Goal: Task Accomplishment & Management: Use online tool/utility

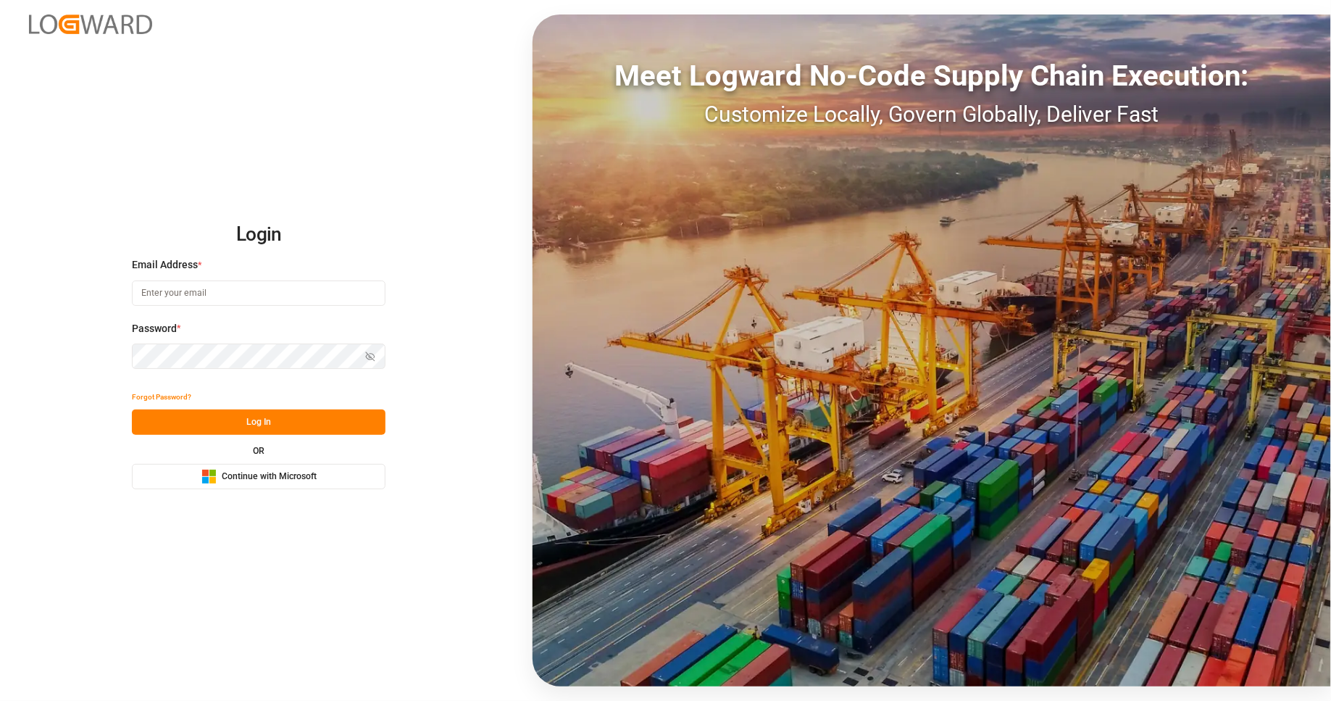
click at [267, 486] on button "Microsoft Logo Continue with Microsoft" at bounding box center [259, 476] width 254 height 25
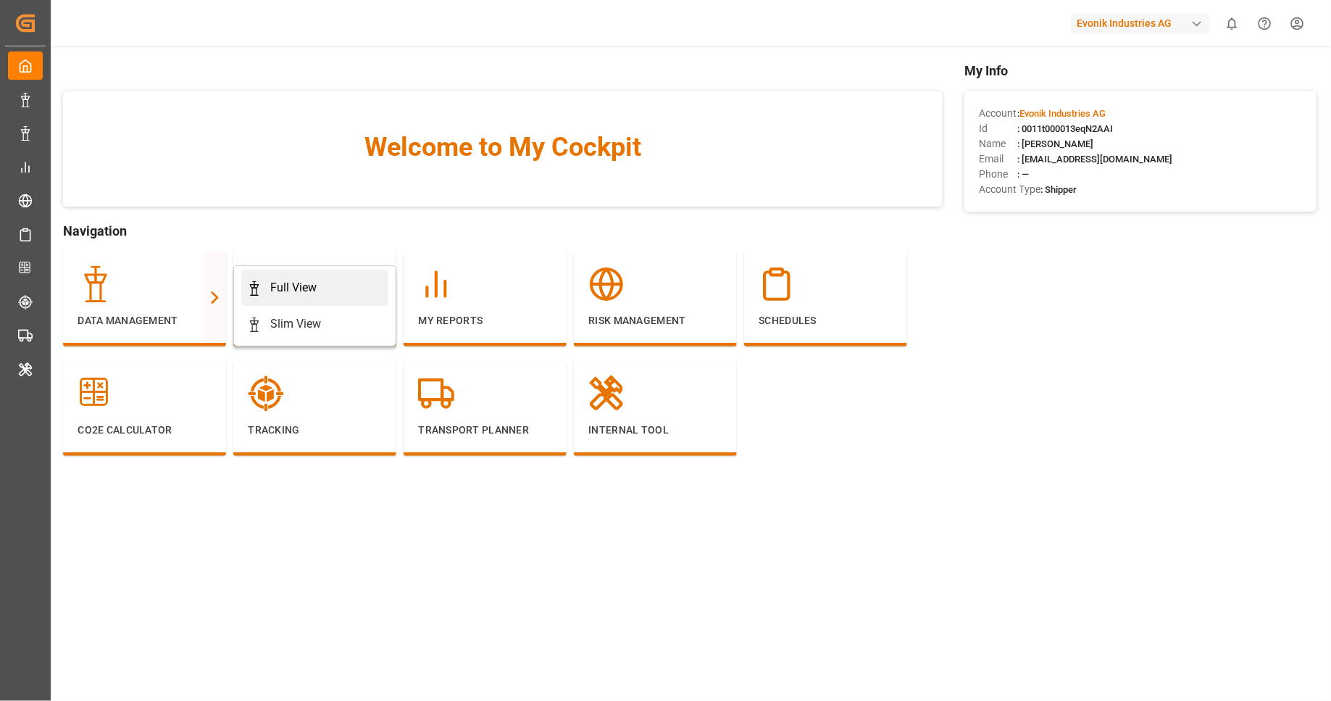
click at [265, 298] on link "Full View" at bounding box center [314, 288] width 147 height 36
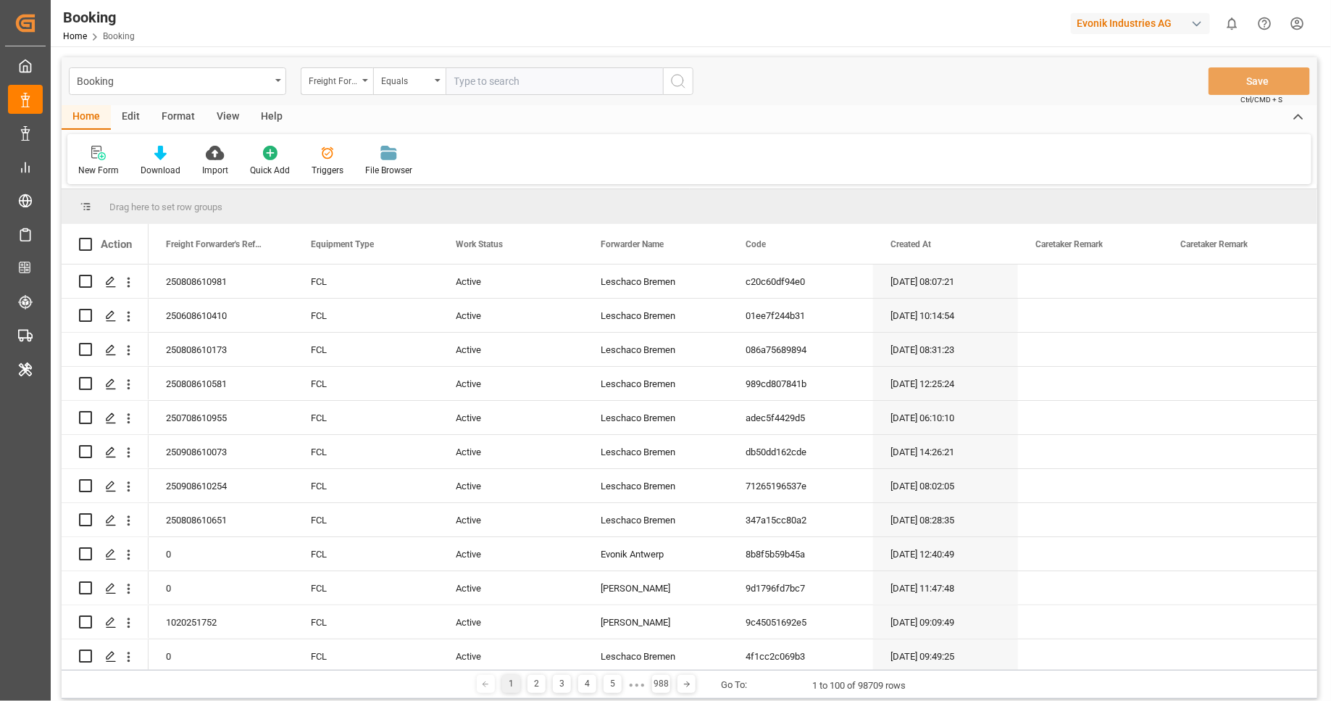
click at [177, 120] on div "Format" at bounding box center [178, 117] width 55 height 25
click at [104, 169] on div "Filter Rows" at bounding box center [99, 170] width 43 height 13
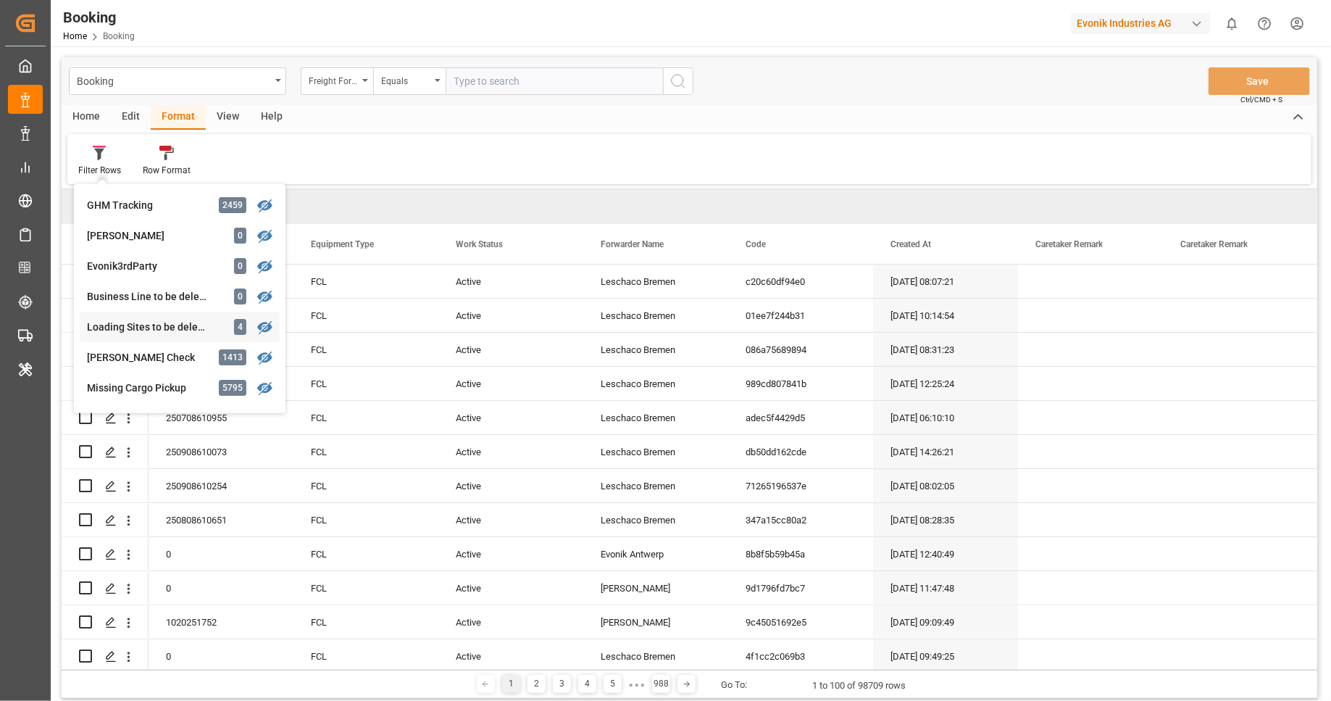
click at [170, 331] on div "Loading Sites to be deleted" at bounding box center [150, 327] width 127 height 15
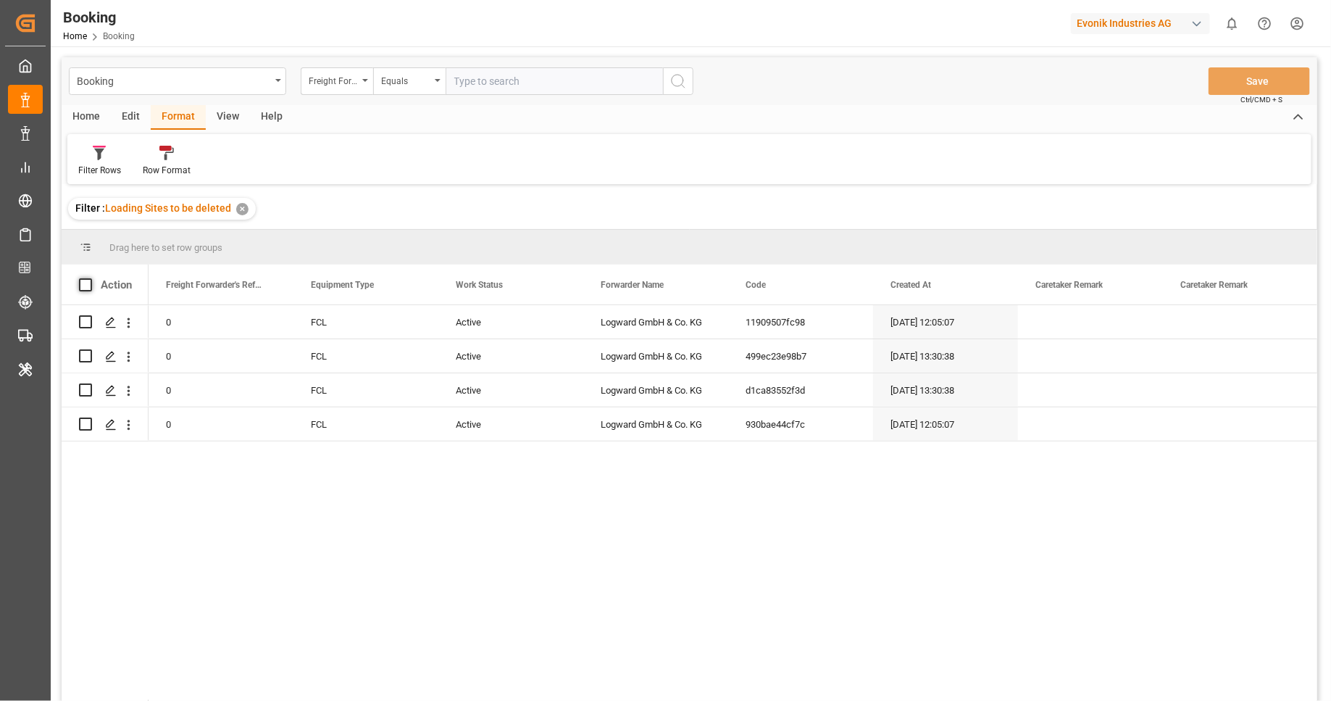
click at [88, 288] on span at bounding box center [85, 284] width 13 height 13
click at [90, 278] on input "checkbox" at bounding box center [90, 278] width 0 height 0
checkbox input "true"
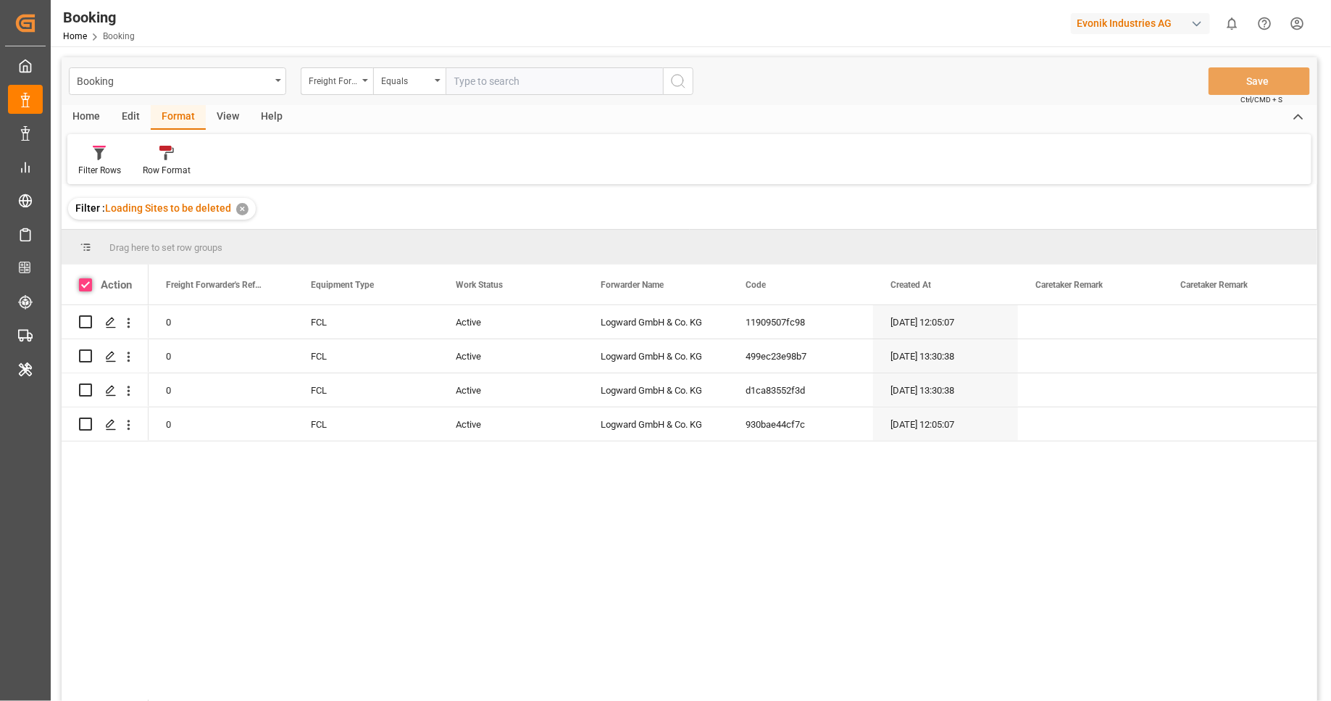
checkbox input "true"
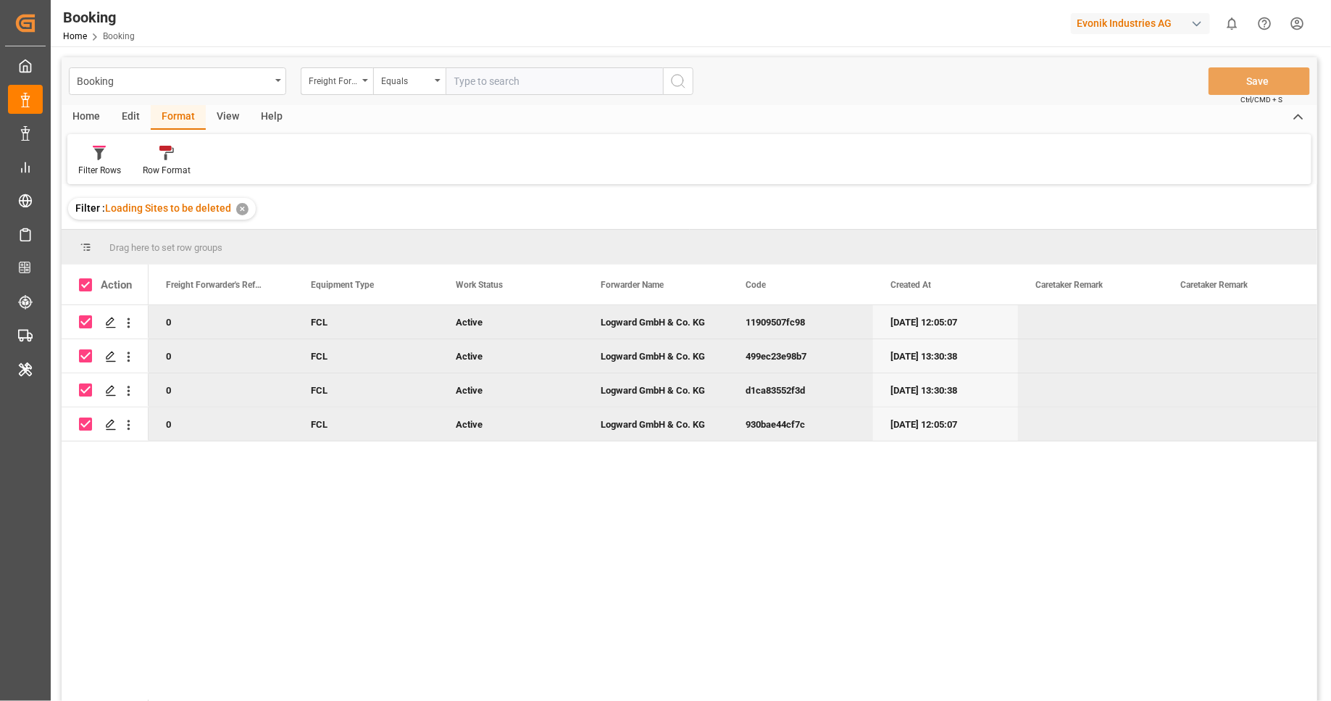
click at [134, 124] on div "Edit" at bounding box center [131, 117] width 40 height 25
click at [230, 172] on div "Bulk Delete" at bounding box center [233, 170] width 43 height 13
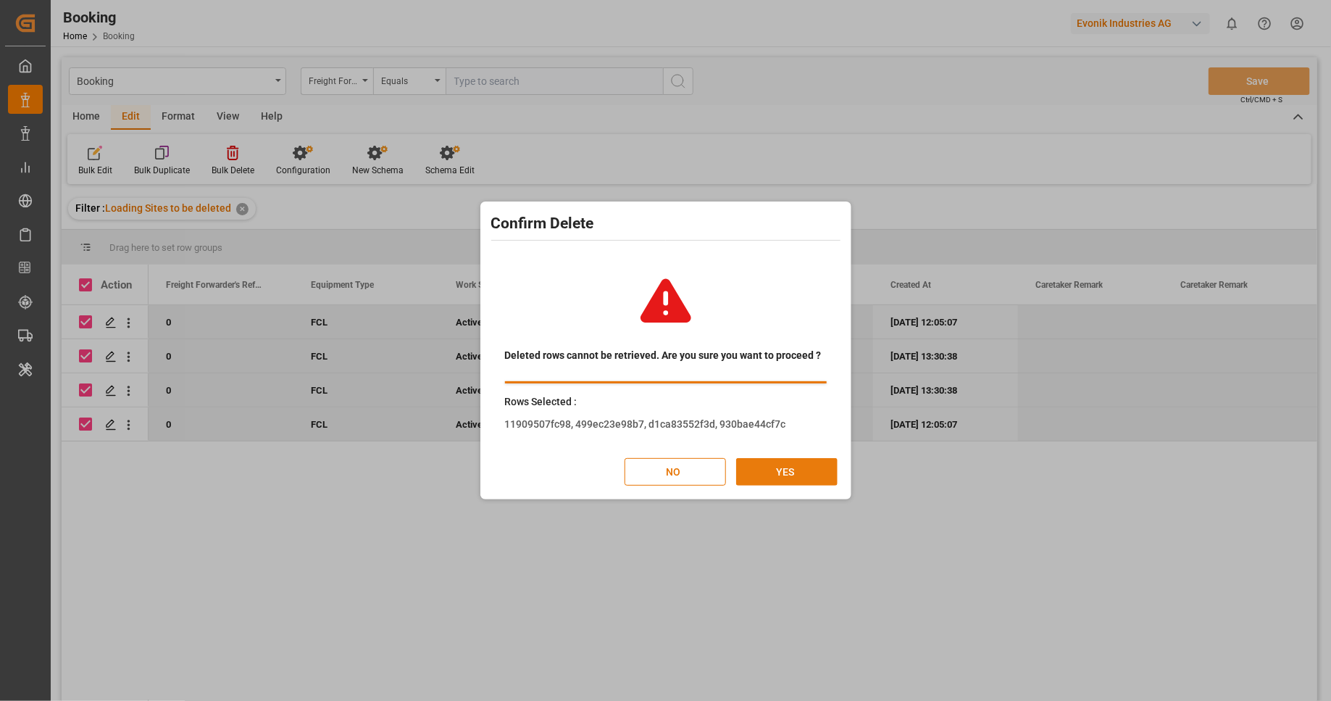
click at [791, 472] on button "YES" at bounding box center [786, 472] width 101 height 28
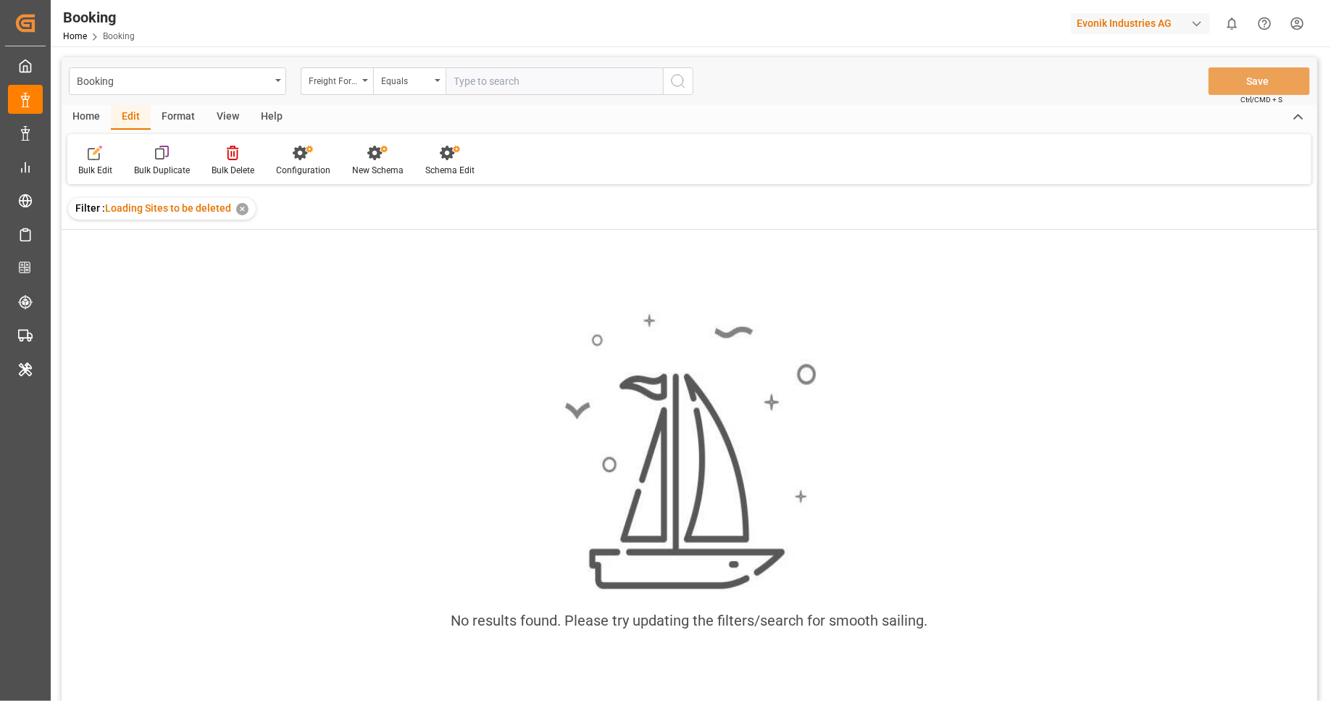
click at [237, 209] on div "✕" at bounding box center [242, 209] width 12 height 12
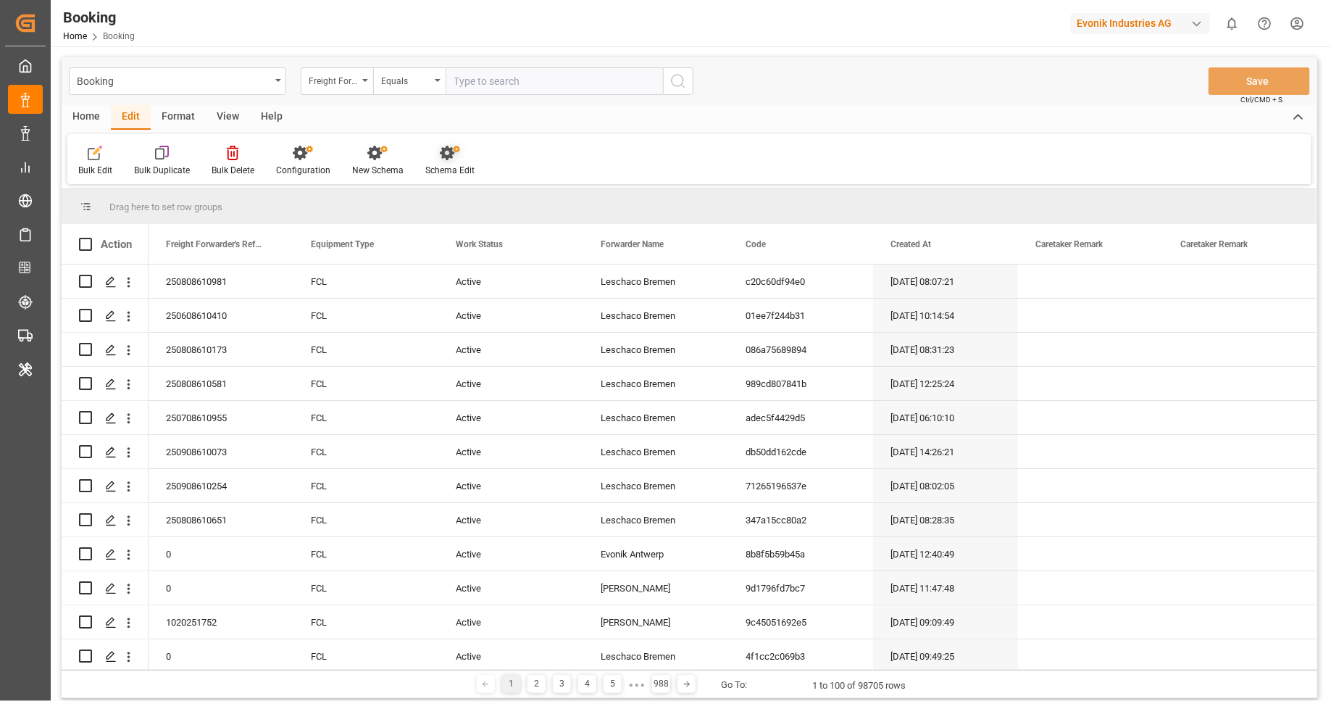
click at [441, 159] on icon at bounding box center [450, 153] width 20 height 14
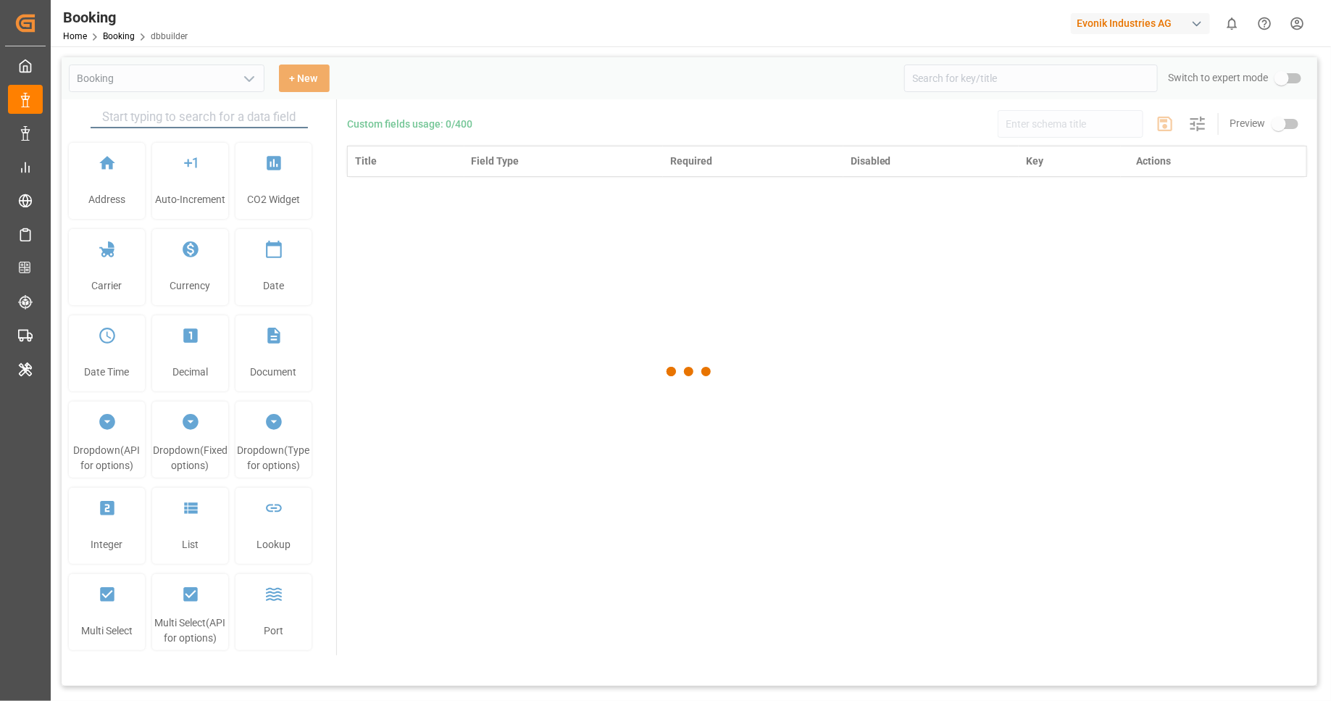
type input "Booking"
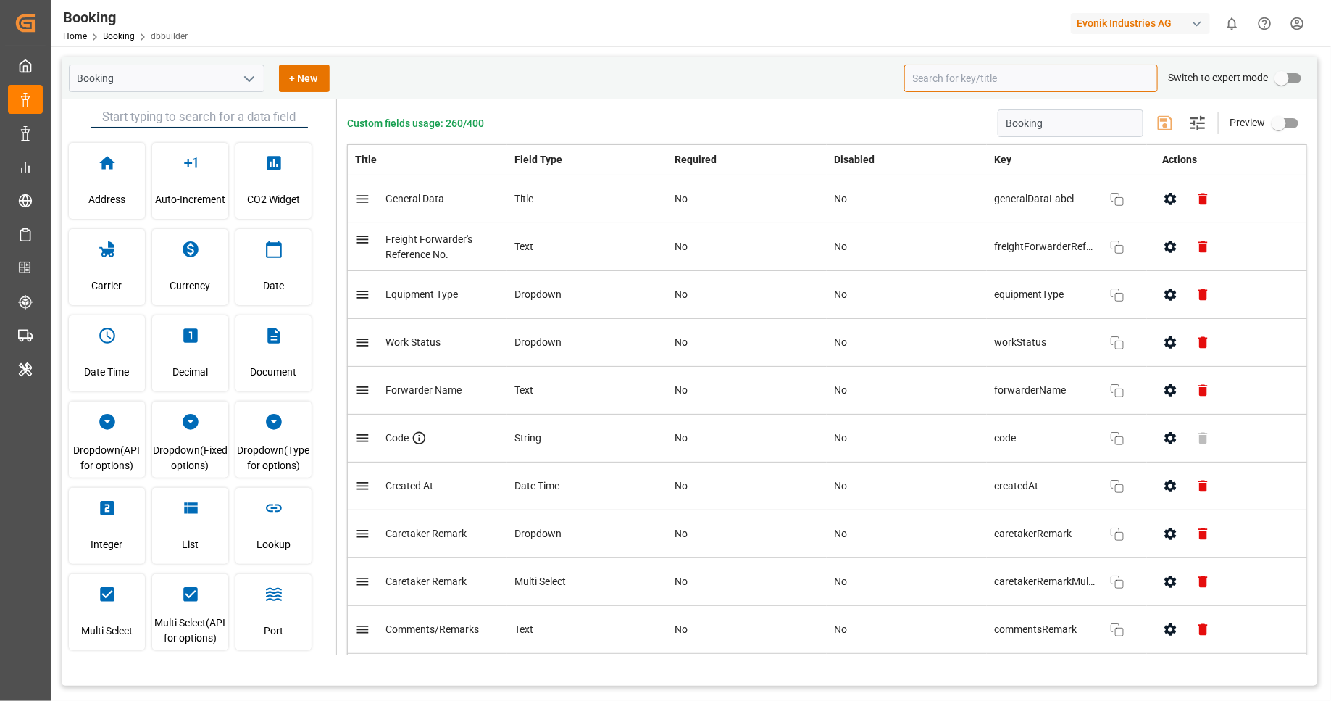
click at [1044, 77] on input at bounding box center [1031, 78] width 254 height 28
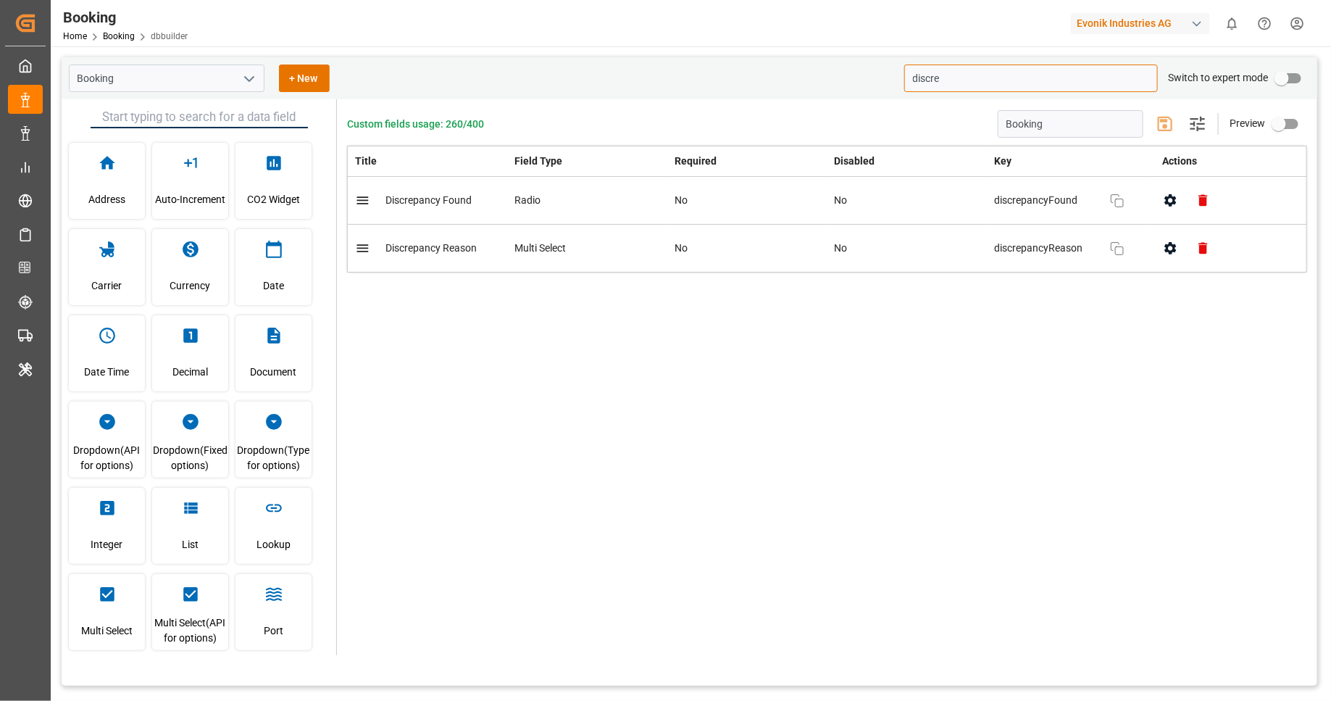
click at [1166, 203] on icon "button" at bounding box center [1170, 200] width 12 height 12
type input "discre"
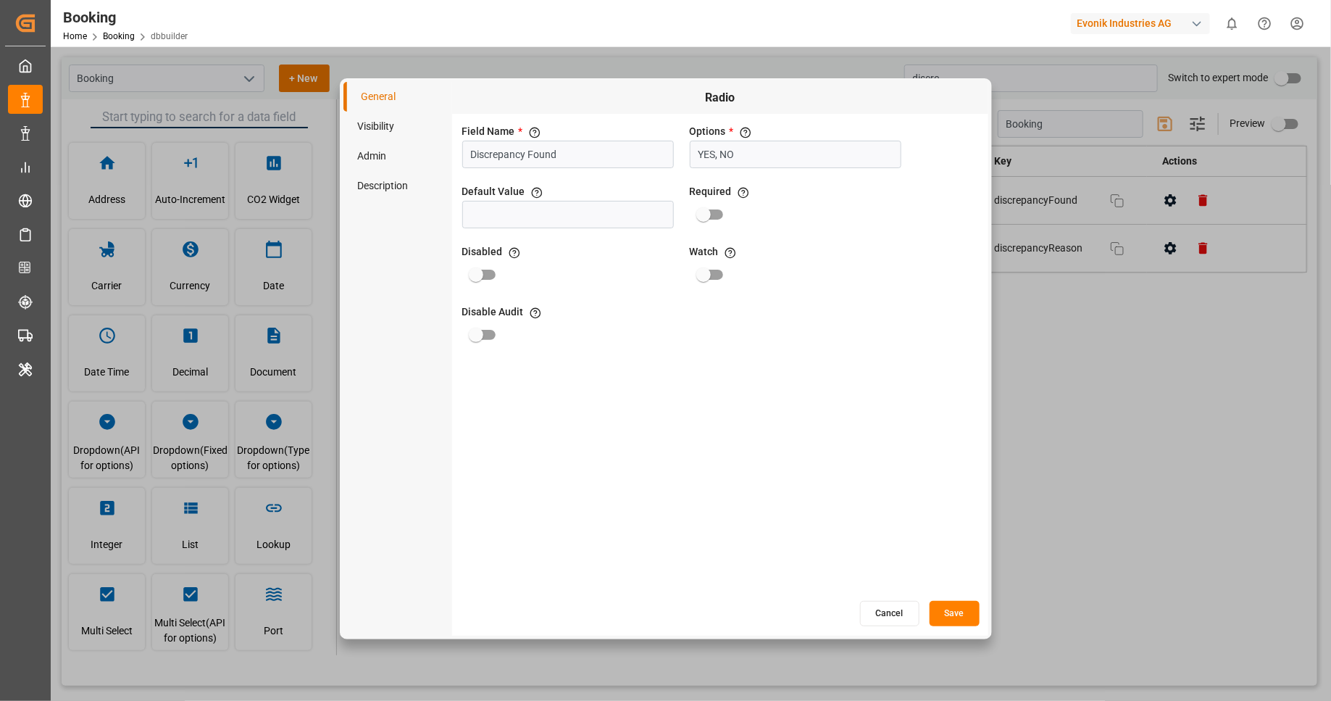
click at [385, 136] on li "Visibility" at bounding box center [397, 127] width 109 height 30
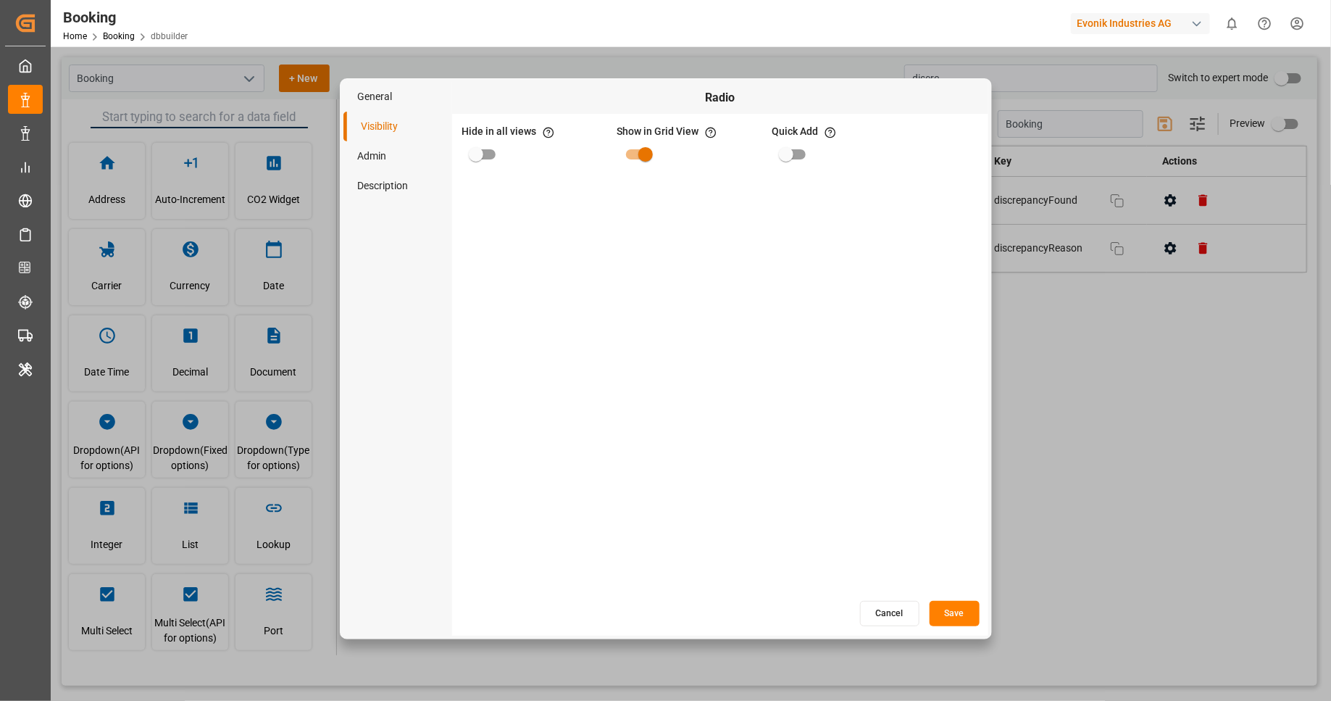
click at [396, 188] on li "Description" at bounding box center [397, 186] width 109 height 30
click at [383, 157] on li "Admin" at bounding box center [397, 156] width 109 height 30
click at [393, 116] on li "Visibility" at bounding box center [397, 127] width 109 height 30
click at [388, 84] on li "General" at bounding box center [397, 97] width 109 height 30
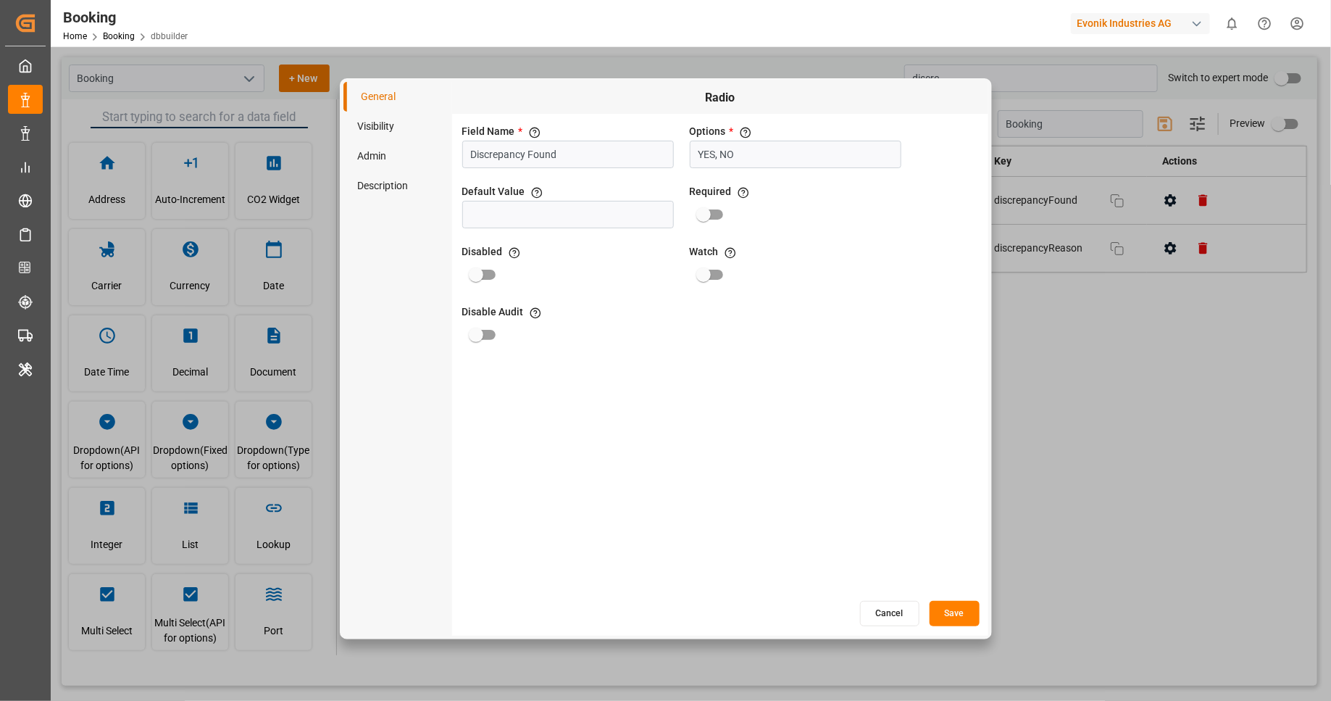
click at [885, 622] on button "Cancel" at bounding box center [889, 613] width 59 height 25
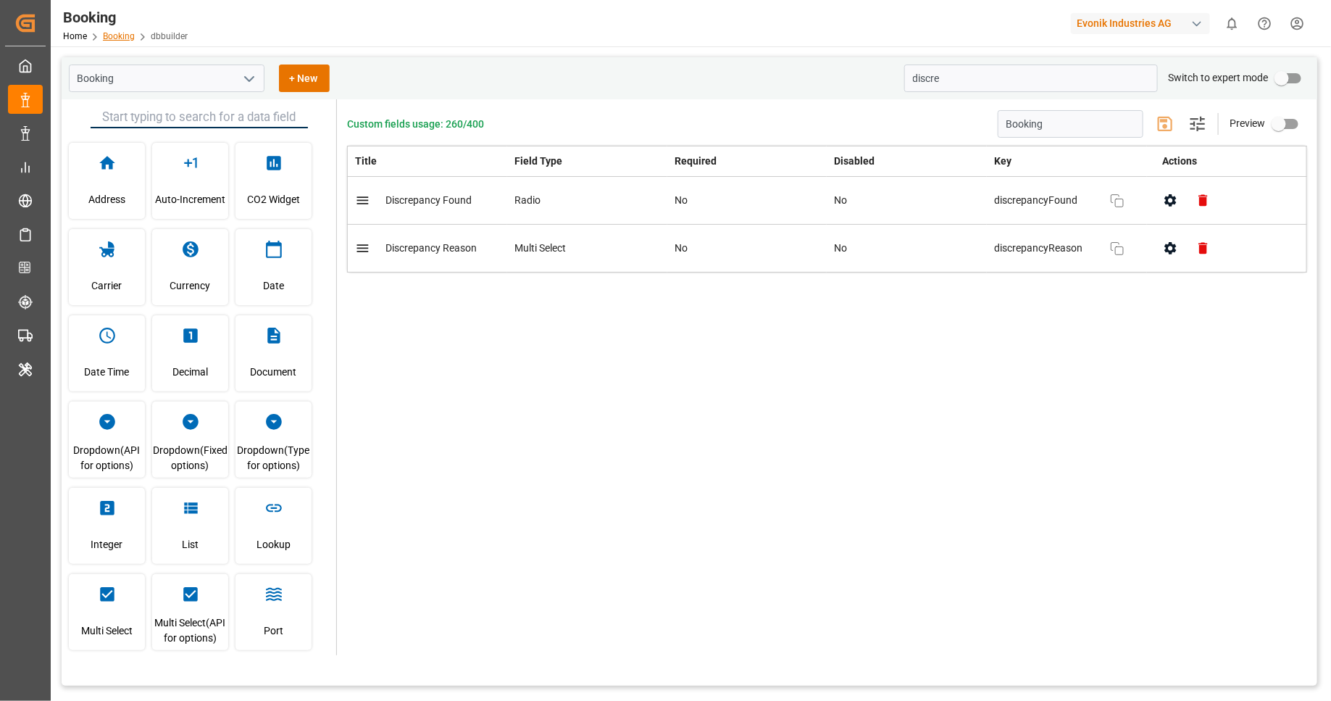
click at [124, 40] on link "Booking" at bounding box center [119, 36] width 32 height 10
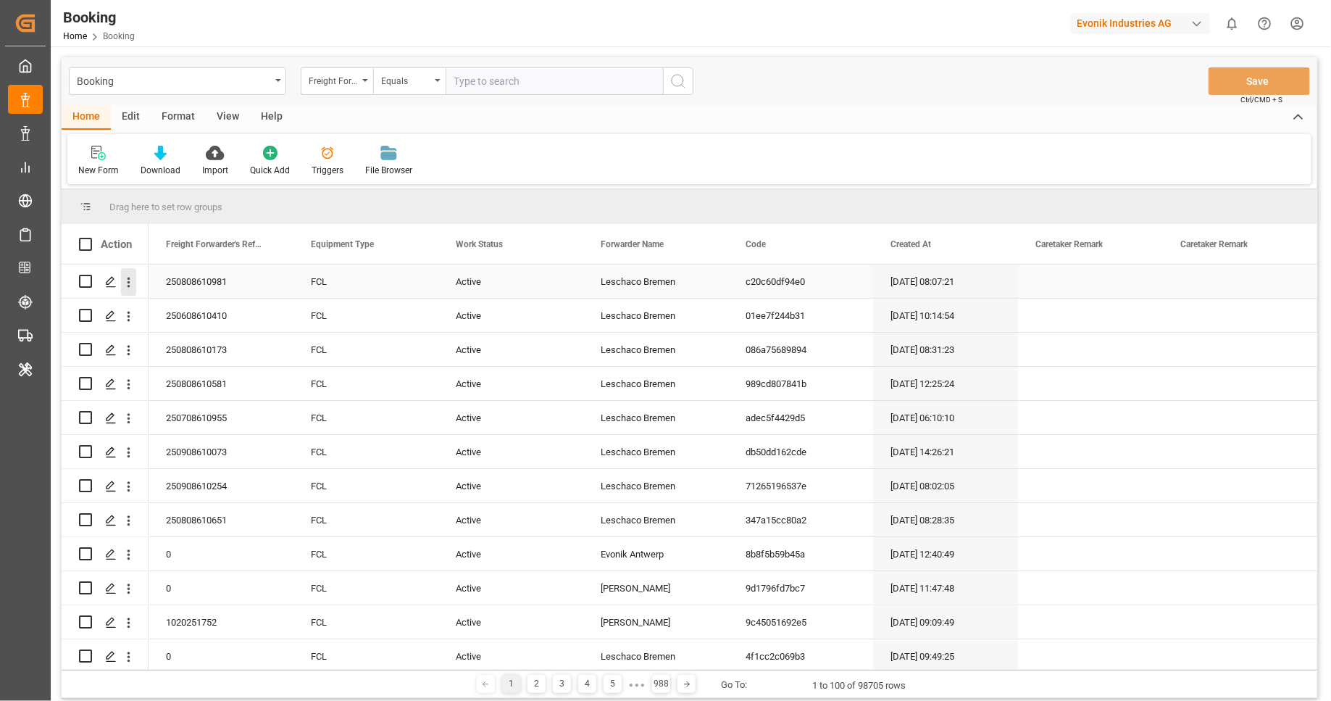
click at [134, 280] on icon "open menu" at bounding box center [128, 282] width 15 height 15
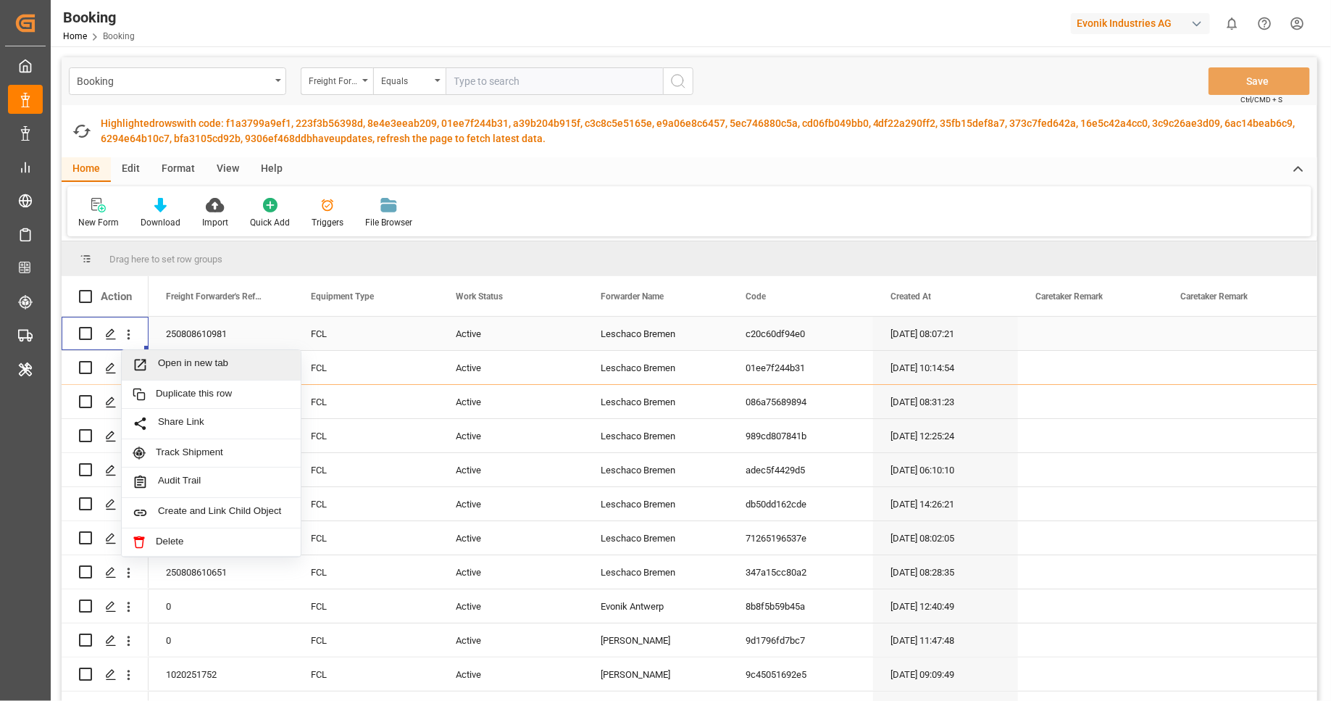
click at [178, 369] on span "Open in new tab" at bounding box center [224, 364] width 132 height 15
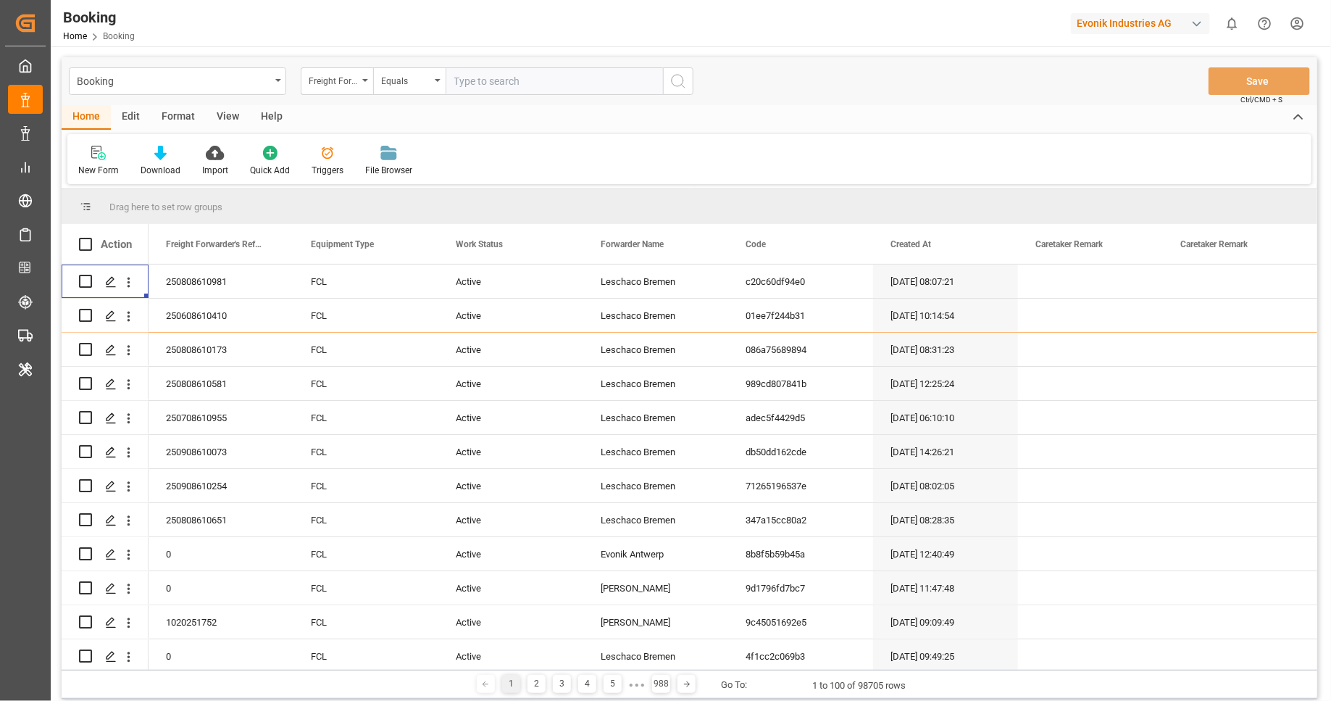
click at [1148, 29] on div "Evonik Industries AG" at bounding box center [1140, 23] width 139 height 21
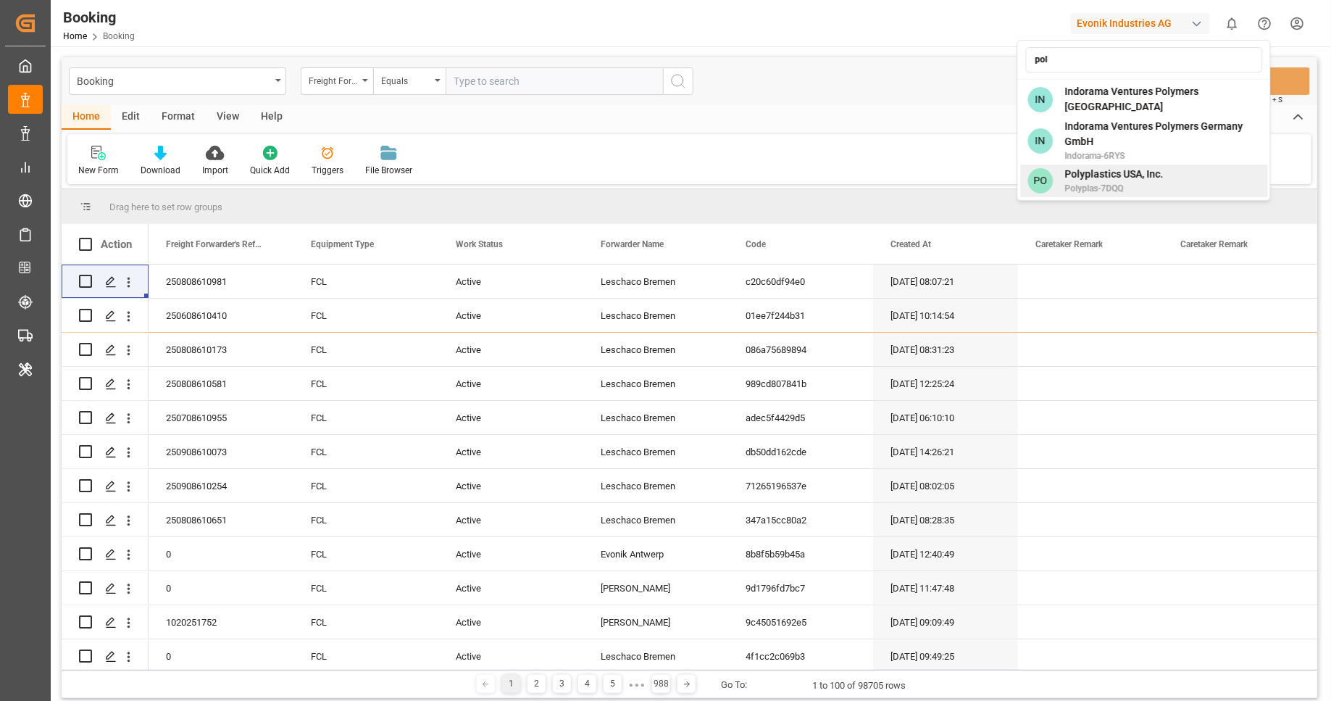
type input "pol"
click at [1098, 183] on span "Polyplas-7DQQ" at bounding box center [1113, 188] width 99 height 13
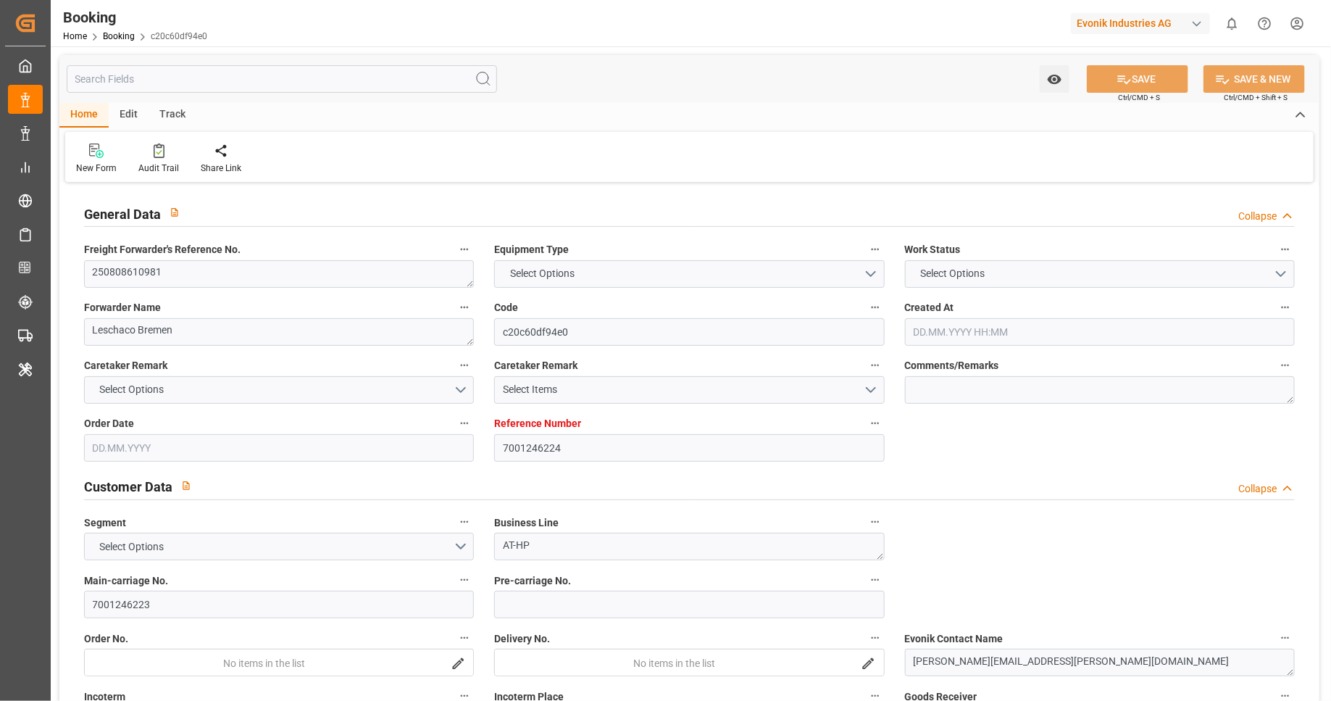
type input "7001246224"
type input "9334686"
type input "Hapag Lloyd"
type input "Hapag Lloyd Aktiengesellschaft"
type input "NLRTM"
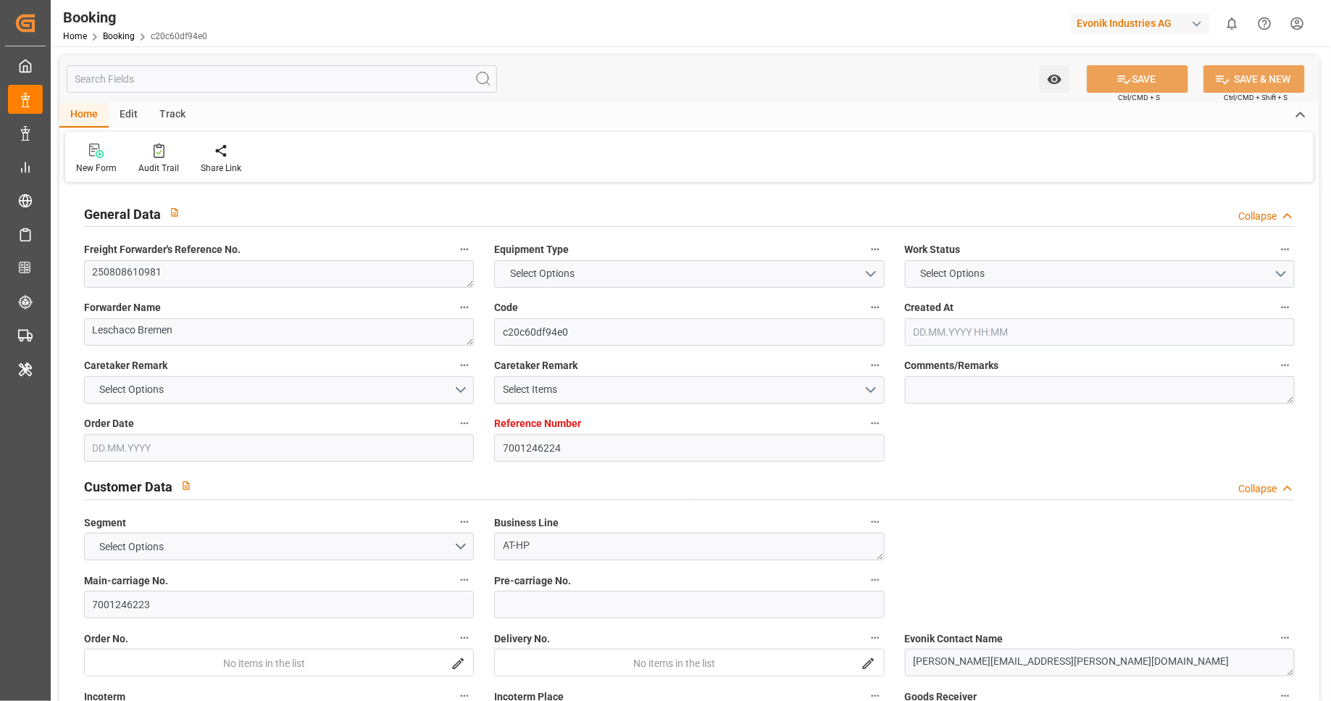
type input "INENR"
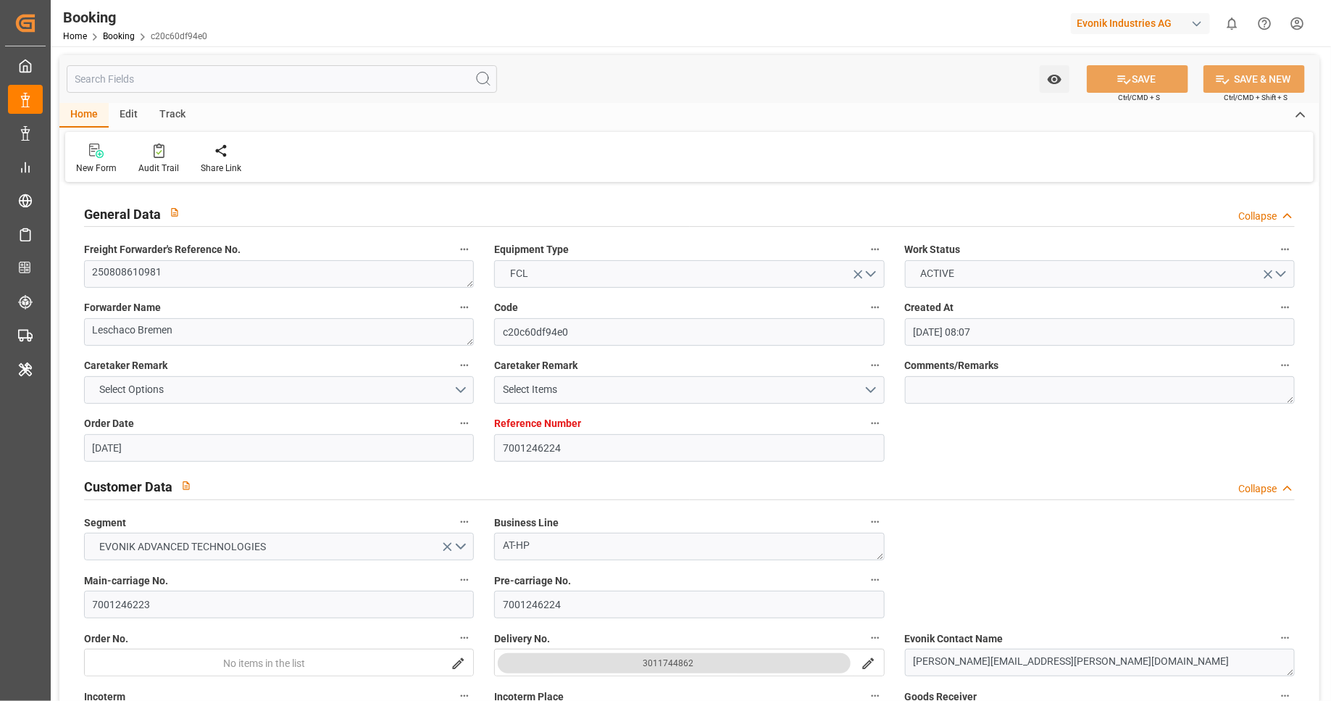
type input "12.08.2025 08:07"
type input "[DATE]"
type input "12.10.2025"
type input "[DATE]"
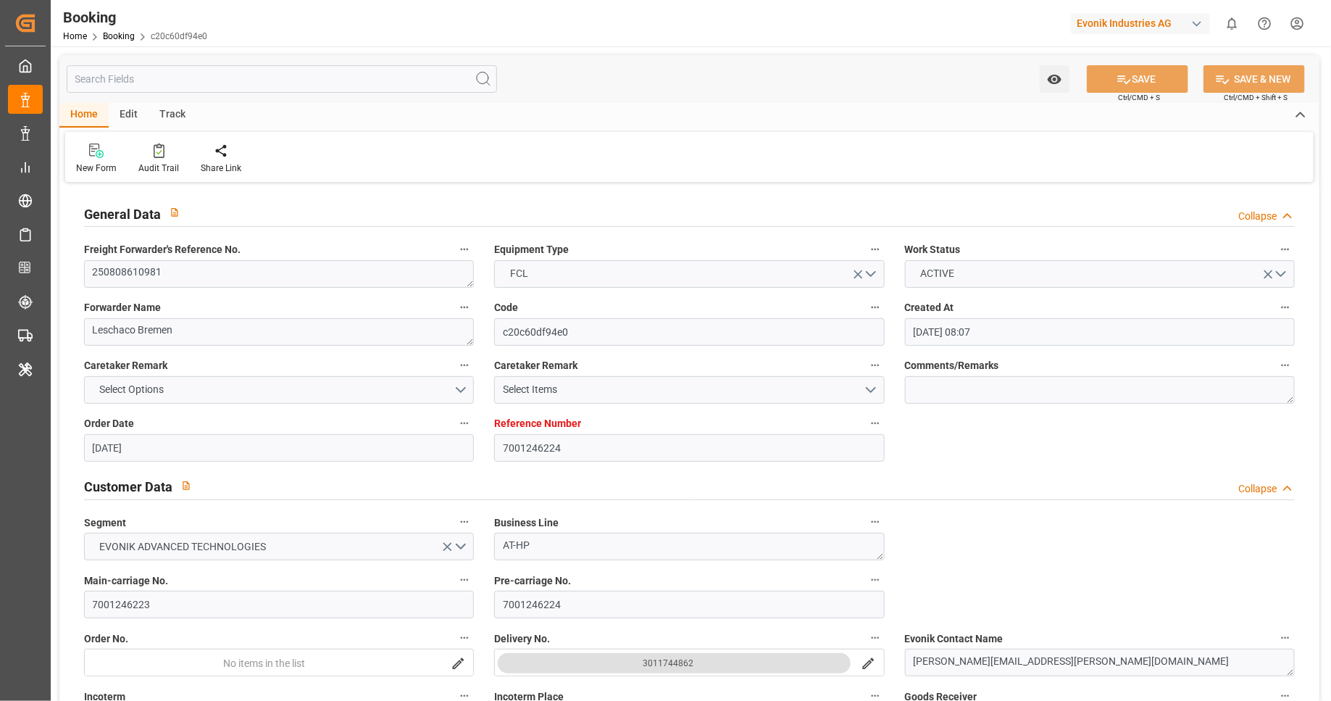
type input "[DATE]"
type input "07.09.2025 00:00"
type input "10.10.2025 00:00"
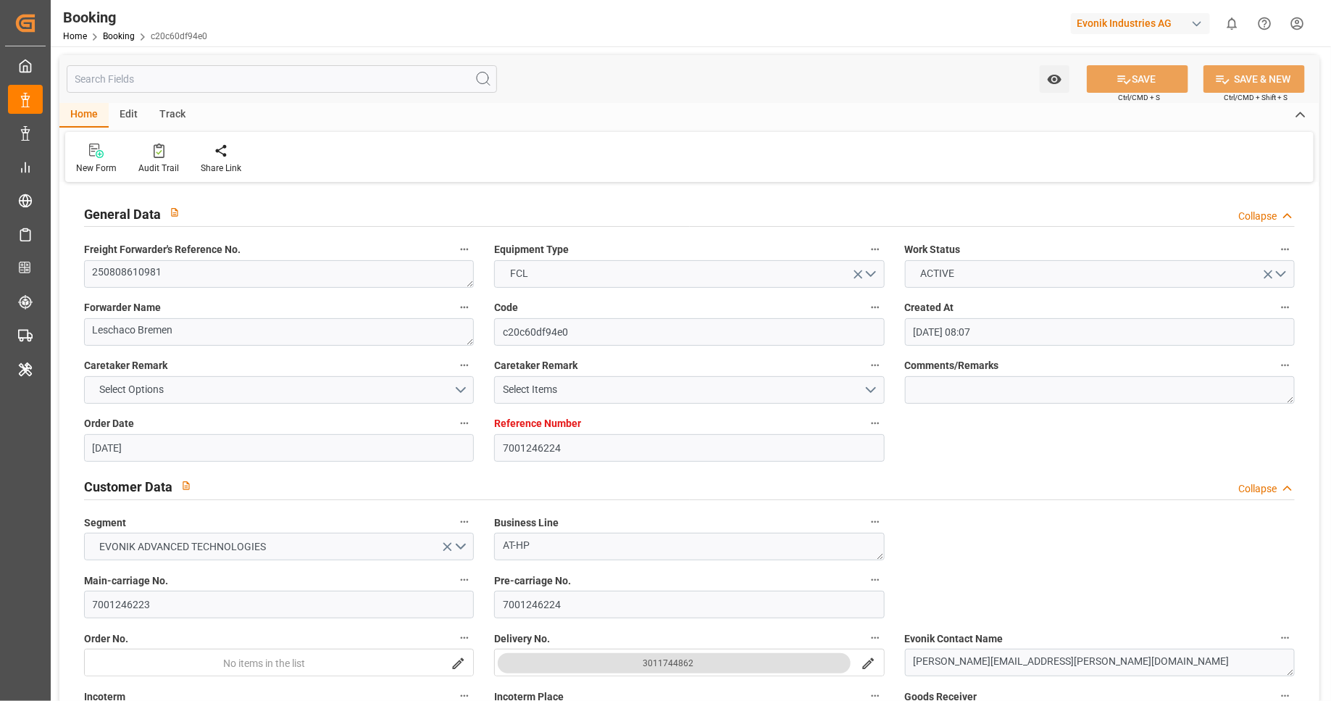
type input "[DATE]"
type input "19.08.2025 11:01"
click at [382, 70] on input "text" at bounding box center [282, 79] width 430 height 28
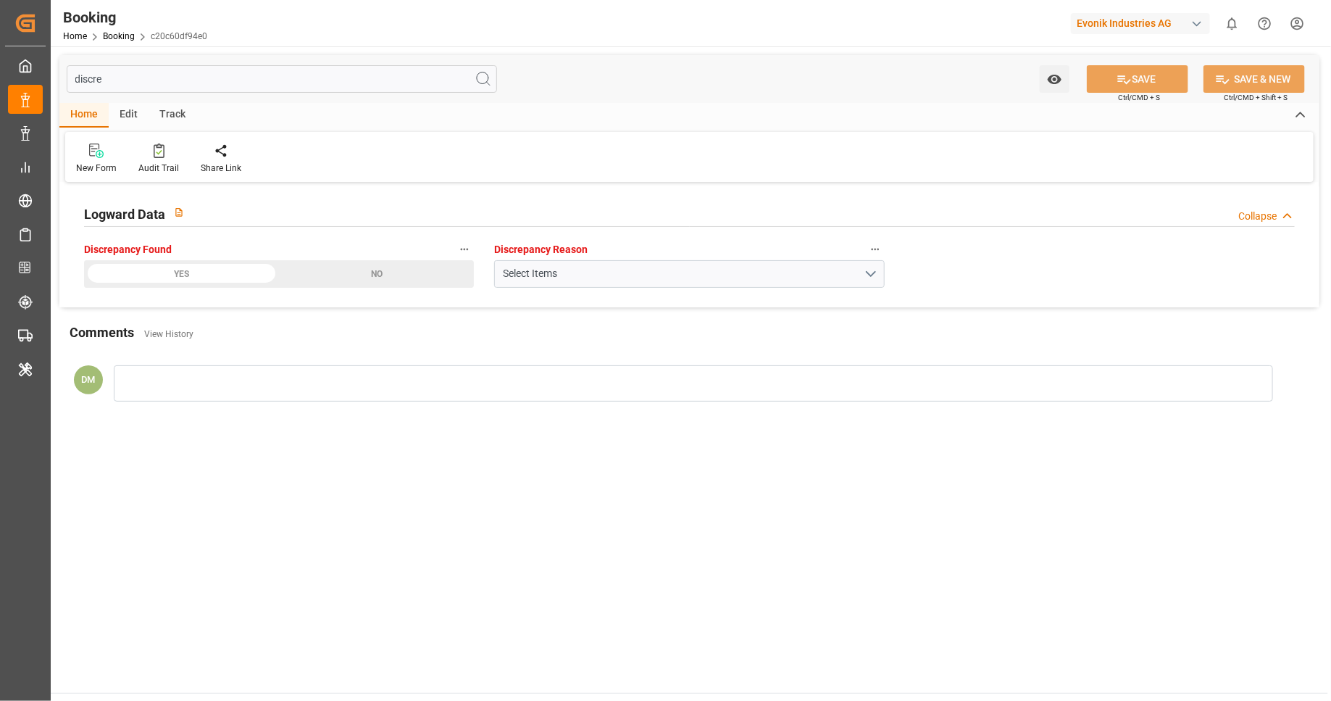
type input "discre"
click at [468, 248] on icon "button" at bounding box center [465, 249] width 8 height 2
click at [510, 269] on li "Audits" at bounding box center [504, 273] width 96 height 24
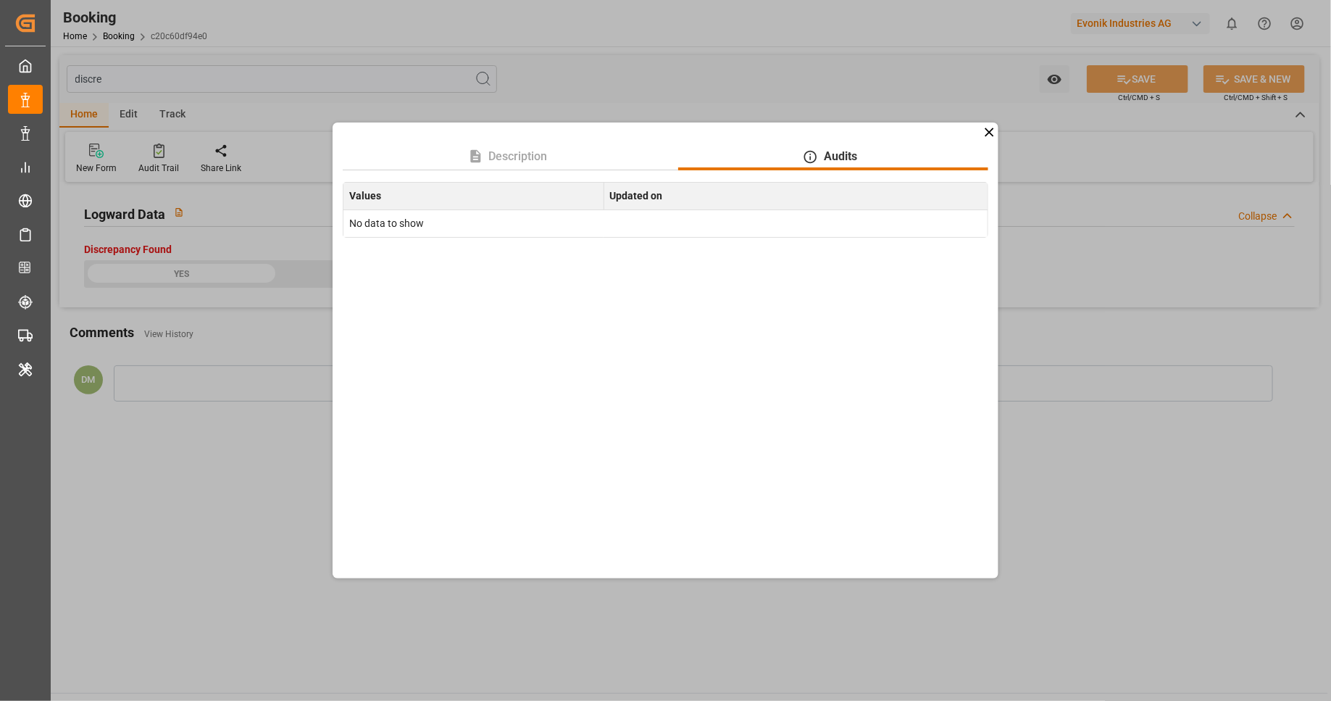
click at [988, 129] on icon at bounding box center [989, 132] width 15 height 15
